Goal: Navigation & Orientation: Find specific page/section

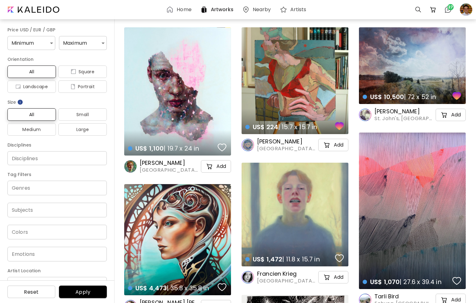
click at [181, 10] on h6 "Home" at bounding box center [184, 9] width 15 height 5
